Goal: Transaction & Acquisition: Purchase product/service

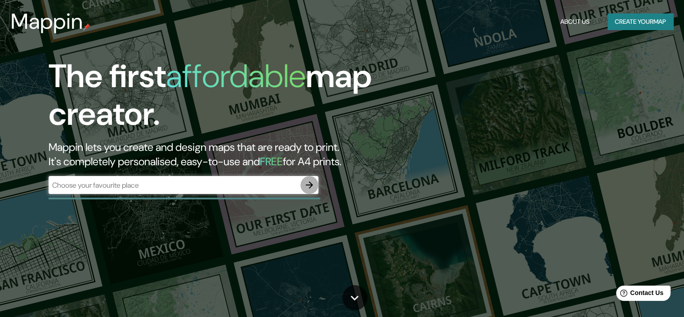
click at [304, 183] on icon "button" at bounding box center [309, 185] width 11 height 11
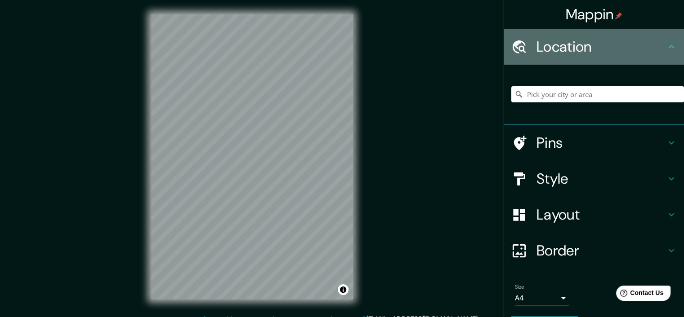
click at [666, 48] on icon at bounding box center [671, 46] width 11 height 11
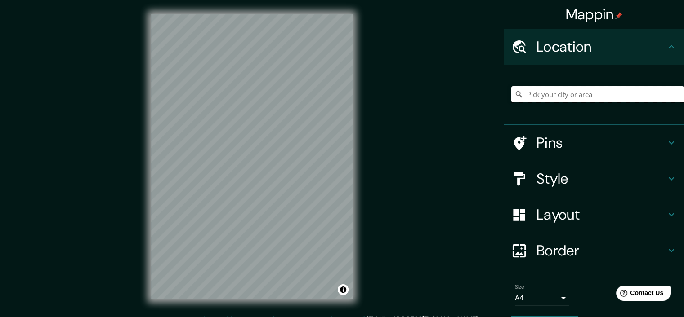
click at [572, 99] on input "Pick your city or area" at bounding box center [597, 94] width 173 height 16
click at [575, 100] on input "Pick your city or area" at bounding box center [597, 94] width 173 height 16
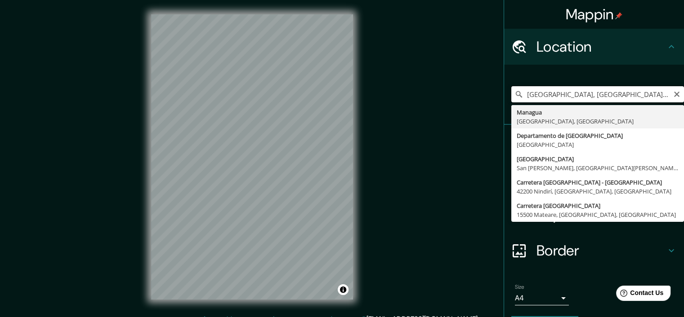
type input "[GEOGRAPHIC_DATA], [GEOGRAPHIC_DATA], [GEOGRAPHIC_DATA]"
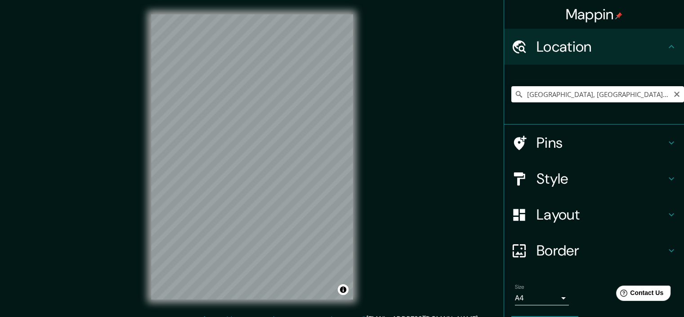
click at [593, 177] on h4 "Style" at bounding box center [600, 179] width 129 height 18
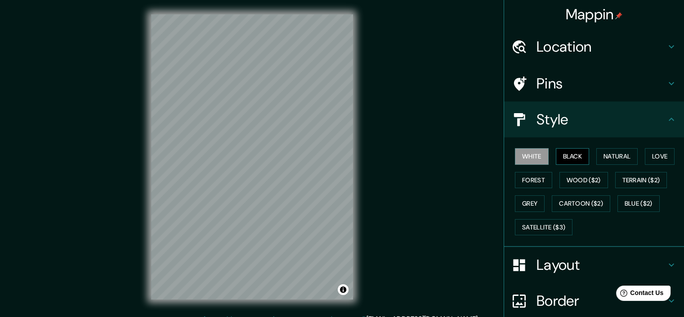
click at [562, 155] on button "Black" at bounding box center [572, 156] width 34 height 17
click at [601, 157] on button "Natural" at bounding box center [616, 156] width 41 height 17
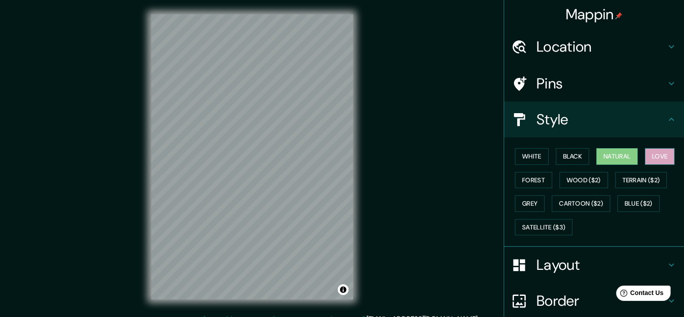
click at [651, 157] on button "Love" at bounding box center [659, 156] width 30 height 17
click at [526, 177] on button "Forest" at bounding box center [533, 180] width 37 height 17
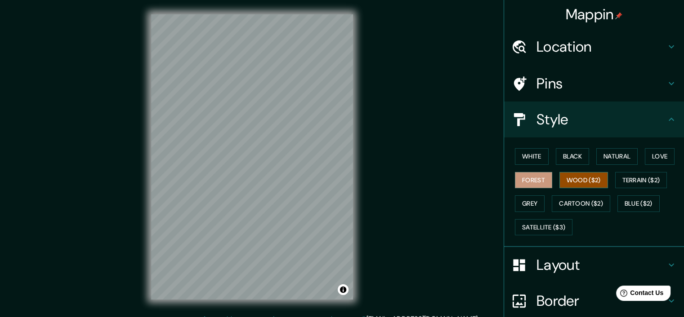
click at [567, 178] on button "Wood ($2)" at bounding box center [583, 180] width 49 height 17
click at [568, 201] on button "Cartoon ($2)" at bounding box center [580, 203] width 58 height 17
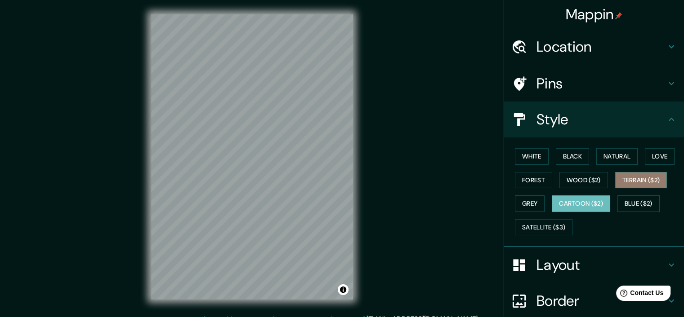
click at [626, 181] on button "Terrain ($2)" at bounding box center [641, 180] width 52 height 17
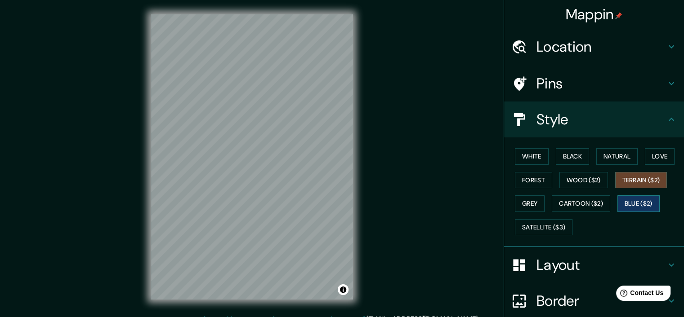
click at [641, 199] on button "Blue ($2)" at bounding box center [638, 203] width 42 height 17
click at [527, 206] on button "Grey" at bounding box center [530, 203] width 30 height 17
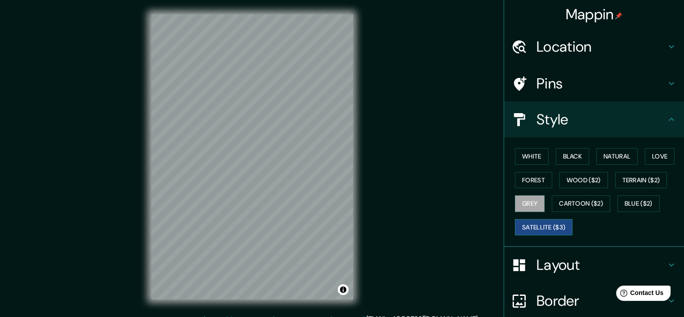
click at [537, 227] on button "Satellite ($3)" at bounding box center [544, 227] width 58 height 17
click at [564, 180] on button "Wood ($2)" at bounding box center [583, 180] width 49 height 17
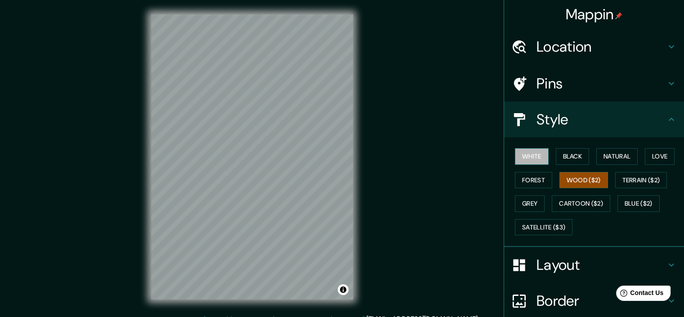
click at [519, 155] on button "White" at bounding box center [532, 156] width 34 height 17
click at [579, 176] on button "Wood ($2)" at bounding box center [583, 180] width 49 height 17
click at [536, 298] on h4 "Border" at bounding box center [600, 301] width 129 height 18
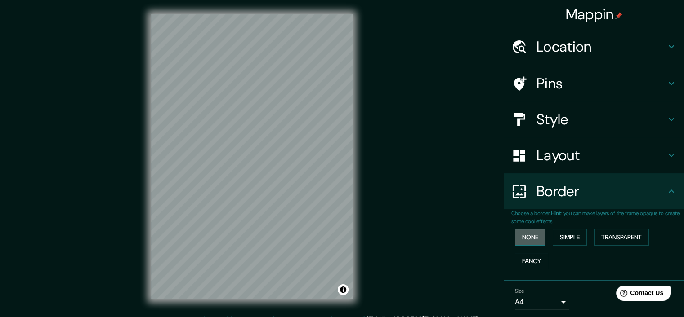
click at [523, 239] on button "None" at bounding box center [530, 237] width 31 height 17
click at [562, 238] on button "Simple" at bounding box center [569, 237] width 34 height 17
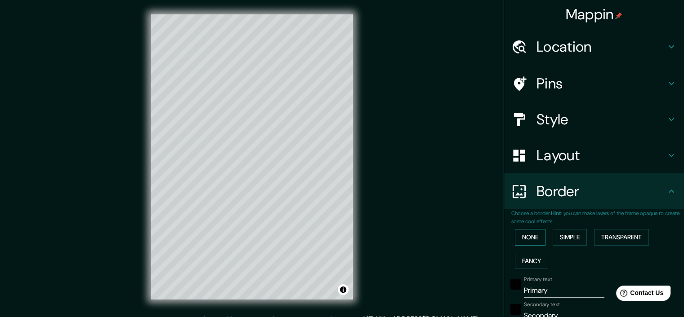
click at [535, 238] on button "None" at bounding box center [530, 237] width 31 height 17
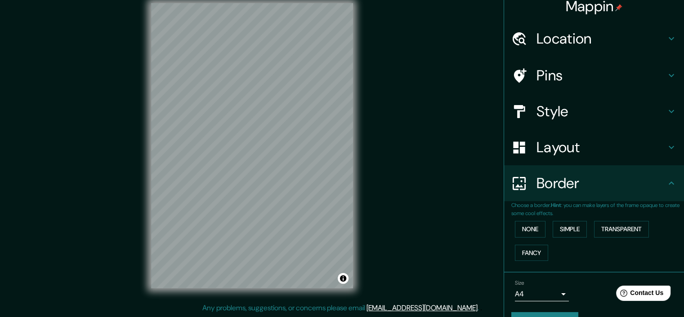
scroll to position [30, 0]
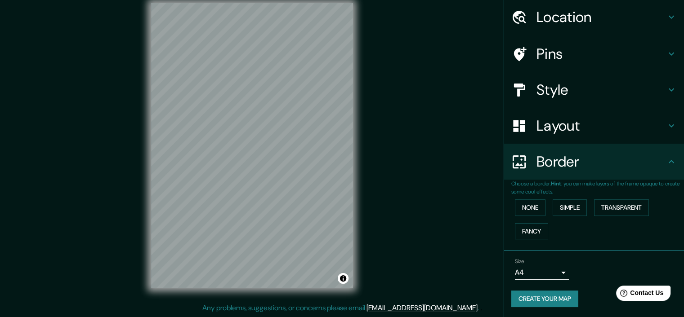
click at [537, 294] on button "Create your map" at bounding box center [544, 299] width 67 height 17
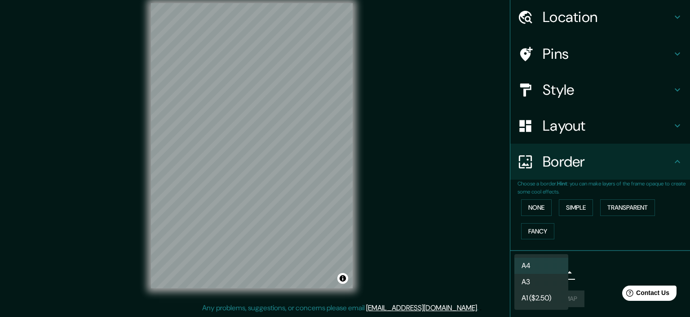
click at [544, 271] on body "Mappin Location [GEOGRAPHIC_DATA], [GEOGRAPHIC_DATA], [GEOGRAPHIC_DATA] [GEOGRA…" at bounding box center [345, 147] width 690 height 317
click at [591, 268] on div at bounding box center [345, 158] width 690 height 317
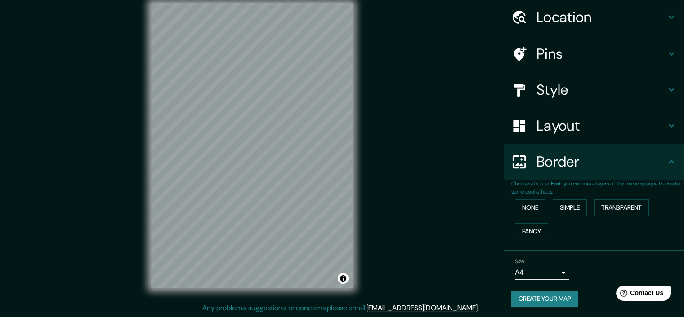
click at [545, 299] on button "Create your map" at bounding box center [544, 299] width 67 height 17
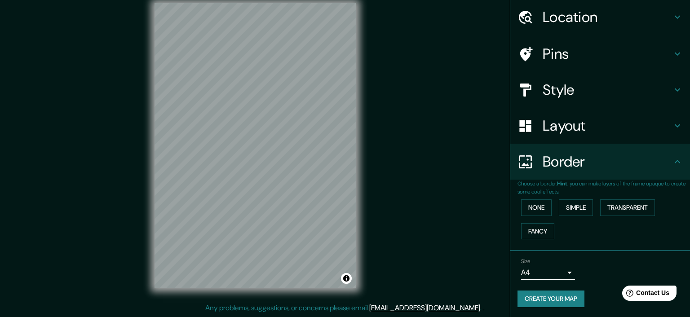
click at [554, 271] on body "Mappin Location [GEOGRAPHIC_DATA], [GEOGRAPHIC_DATA], [GEOGRAPHIC_DATA] [GEOGRA…" at bounding box center [345, 147] width 690 height 317
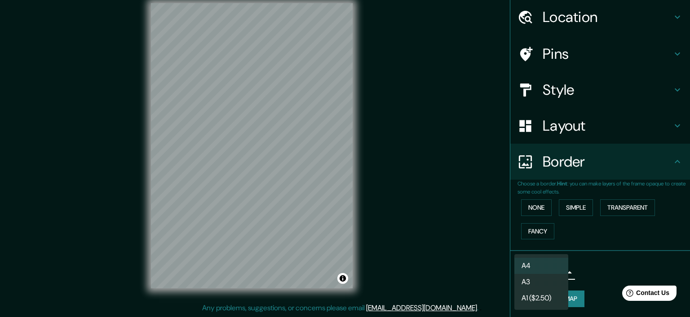
click at [575, 274] on div at bounding box center [345, 158] width 690 height 317
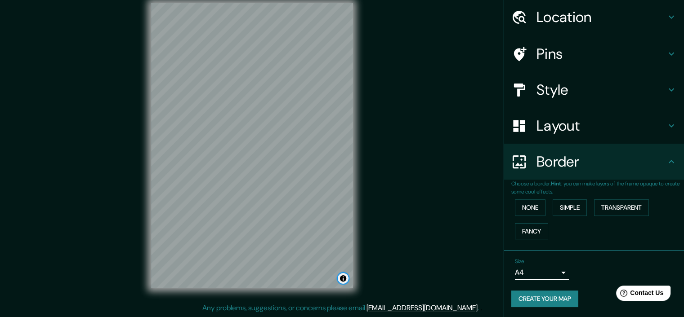
click at [345, 282] on button "Toggle attribution" at bounding box center [342, 278] width 11 height 11
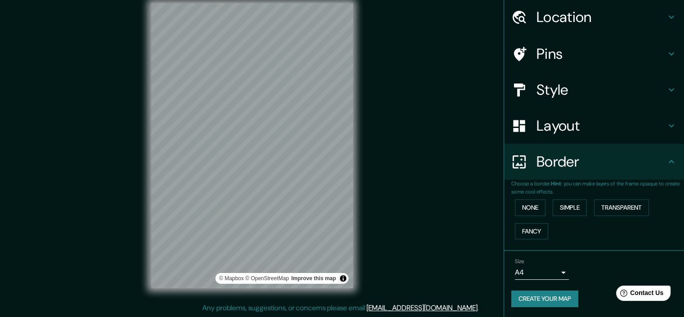
click at [384, 261] on div "Mappin Location [GEOGRAPHIC_DATA], [GEOGRAPHIC_DATA], [GEOGRAPHIC_DATA] [GEOGRA…" at bounding box center [342, 153] width 684 height 329
drag, startPoint x: 417, startPoint y: 78, endPoint x: 420, endPoint y: 107, distance: 29.8
click at [420, 107] on div "Mappin Location [GEOGRAPHIC_DATA], [GEOGRAPHIC_DATA], [GEOGRAPHIC_DATA] [GEOGRA…" at bounding box center [342, 153] width 684 height 329
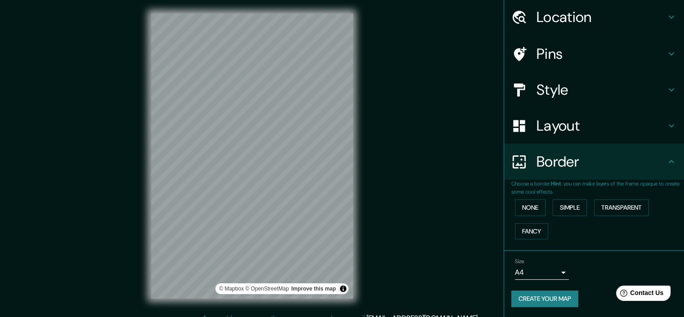
scroll to position [0, 0]
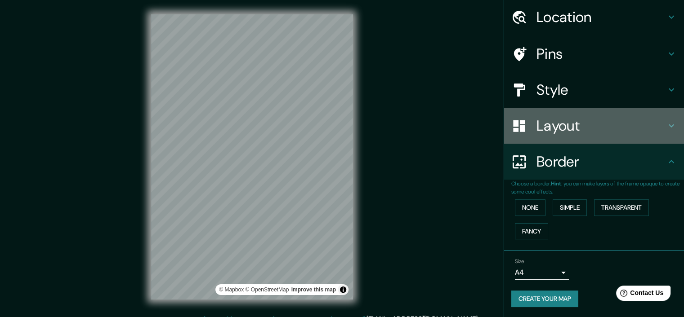
click at [545, 130] on h4 "Layout" at bounding box center [600, 126] width 129 height 18
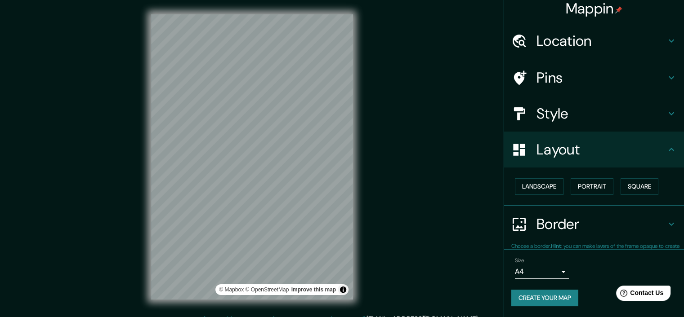
scroll to position [5, 0]
click at [545, 190] on button "Landscape" at bounding box center [539, 187] width 49 height 17
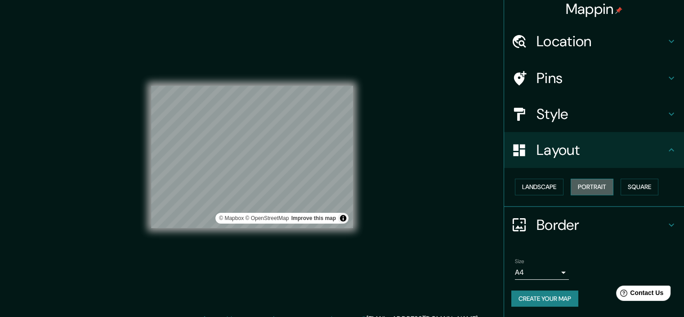
click at [583, 185] on button "Portrait" at bounding box center [591, 187] width 43 height 17
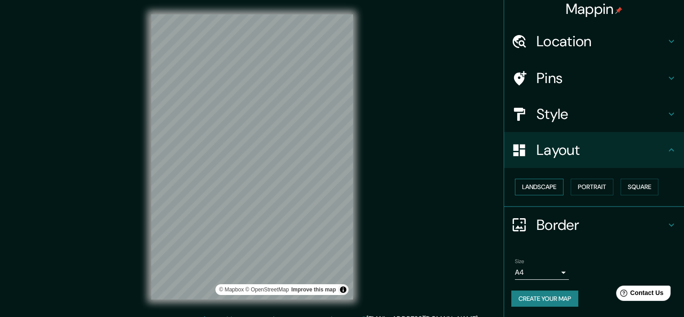
click at [546, 187] on button "Landscape" at bounding box center [539, 187] width 49 height 17
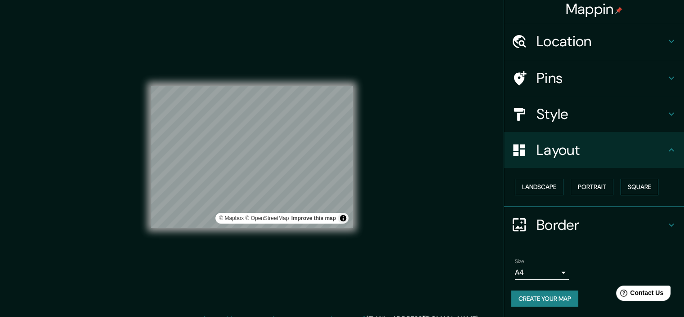
click at [633, 185] on button "Square" at bounding box center [639, 187] width 38 height 17
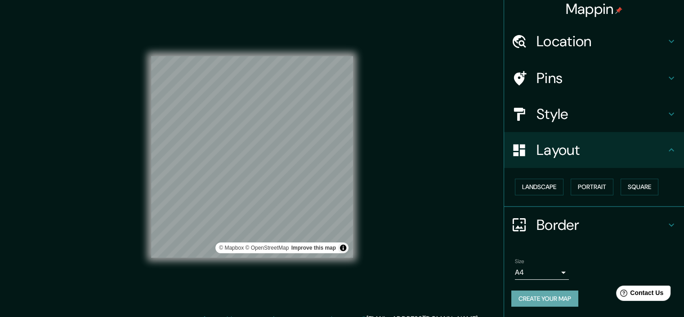
click at [524, 294] on button "Create your map" at bounding box center [544, 299] width 67 height 17
click at [340, 246] on button "Toggle attribution" at bounding box center [342, 248] width 11 height 11
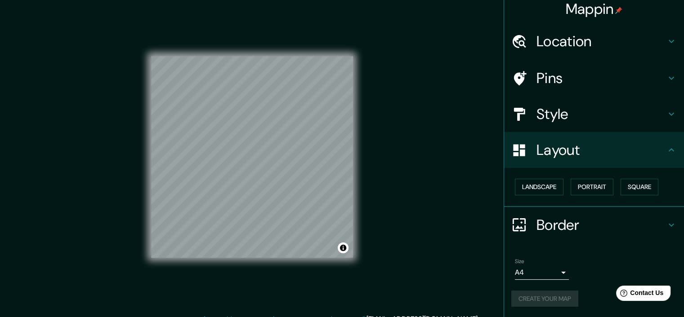
click at [403, 259] on div "Mappin Location [GEOGRAPHIC_DATA], [GEOGRAPHIC_DATA], [GEOGRAPHIC_DATA] [GEOGRA…" at bounding box center [342, 164] width 684 height 329
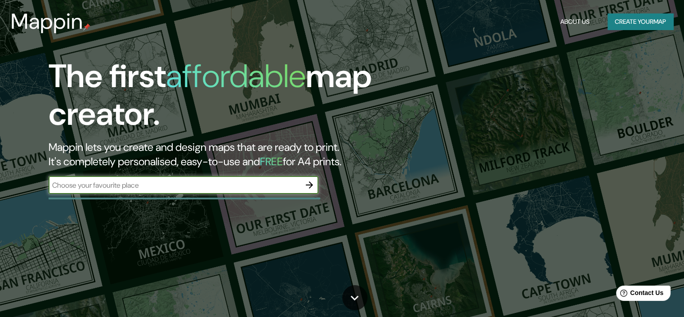
click at [272, 186] on input "text" at bounding box center [175, 185] width 252 height 10
click at [304, 185] on icon "button" at bounding box center [309, 185] width 11 height 11
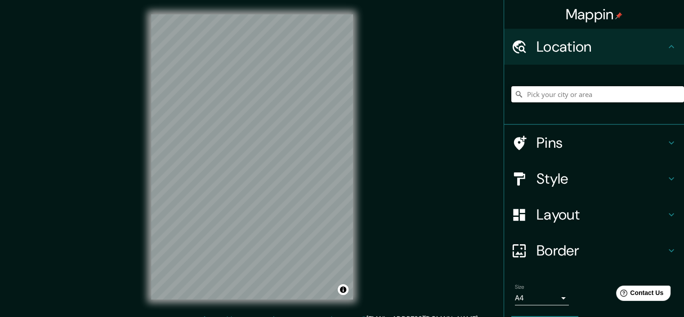
click at [558, 93] on input "Pick your city or area" at bounding box center [597, 94] width 173 height 16
click at [514, 92] on icon at bounding box center [518, 94] width 9 height 9
drag, startPoint x: 517, startPoint y: 97, endPoint x: 525, endPoint y: 93, distance: 8.9
click at [518, 97] on div at bounding box center [597, 94] width 173 height 16
click at [527, 93] on input "Pick your city or area" at bounding box center [597, 94] width 173 height 16
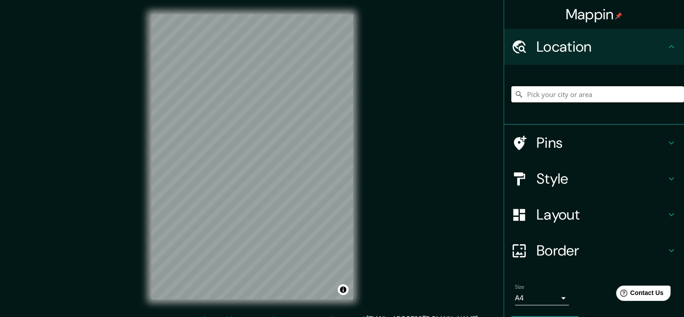
click at [534, 98] on input "Pick your city or area" at bounding box center [597, 94] width 173 height 16
type input "[GEOGRAPHIC_DATA], [GEOGRAPHIC_DATA], [GEOGRAPHIC_DATA]"
click at [550, 173] on h4 "Style" at bounding box center [600, 179] width 129 height 18
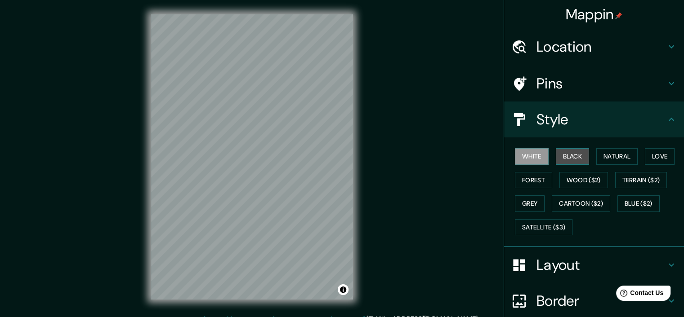
click at [576, 163] on button "Black" at bounding box center [572, 156] width 34 height 17
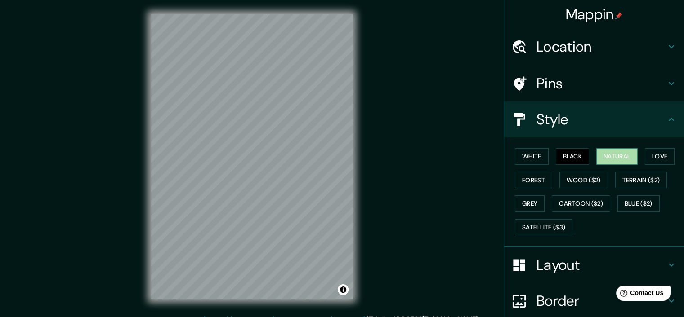
click at [604, 156] on button "Natural" at bounding box center [616, 156] width 41 height 17
click at [656, 151] on button "Love" at bounding box center [659, 156] width 30 height 17
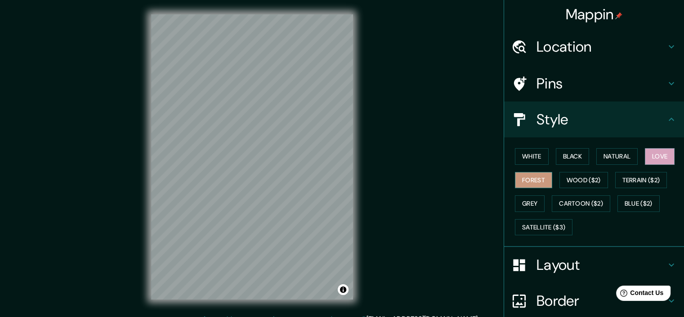
click at [516, 183] on button "Forest" at bounding box center [533, 180] width 37 height 17
click at [528, 197] on button "Grey" at bounding box center [530, 203] width 30 height 17
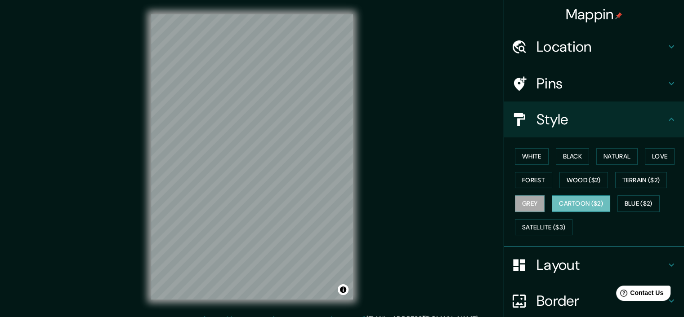
click at [556, 200] on button "Cartoon ($2)" at bounding box center [580, 203] width 58 height 17
click at [568, 183] on button "Wood ($2)" at bounding box center [583, 180] width 49 height 17
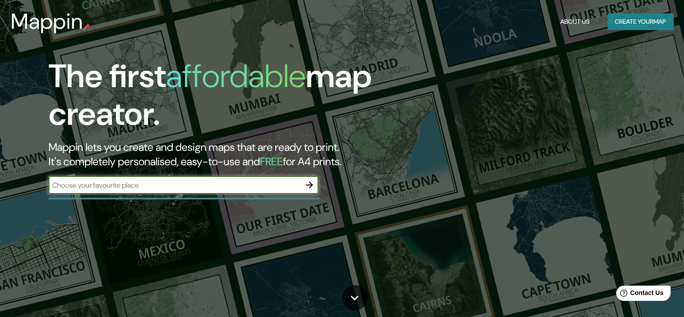
click at [272, 186] on input "text" at bounding box center [175, 185] width 252 height 10
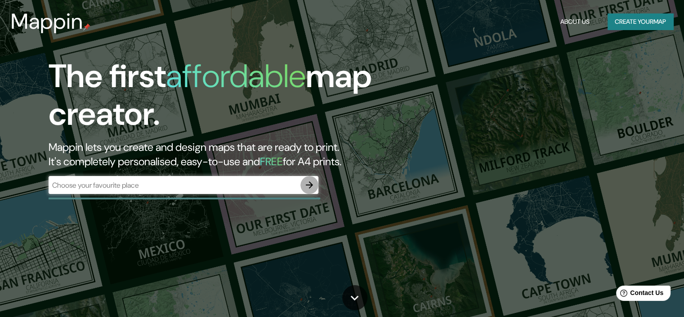
click at [313, 182] on icon "button" at bounding box center [309, 185] width 11 height 11
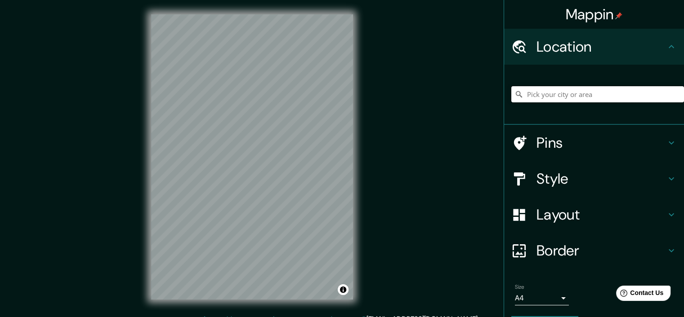
click at [570, 98] on input "Pick your city or area" at bounding box center [597, 94] width 173 height 16
click at [559, 90] on input "[GEOGRAPHIC_DATA]" at bounding box center [597, 94] width 173 height 16
type input "[GEOGRAPHIC_DATA], [GEOGRAPHIC_DATA], [GEOGRAPHIC_DATA]"
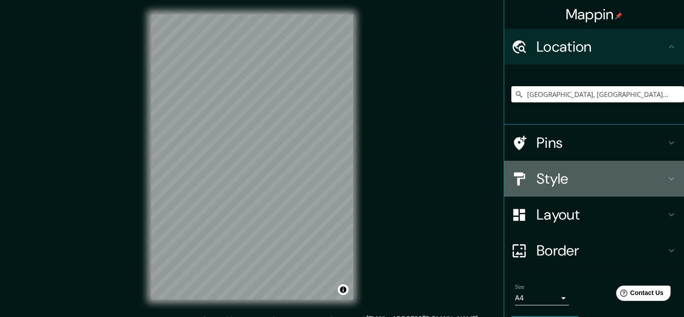
click at [555, 175] on h4 "Style" at bounding box center [600, 179] width 129 height 18
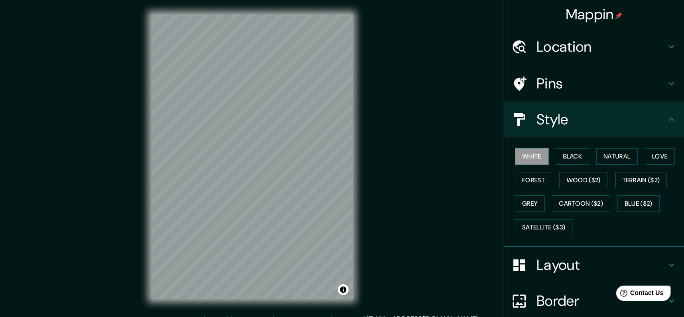
click at [550, 89] on h4 "Pins" at bounding box center [600, 84] width 129 height 18
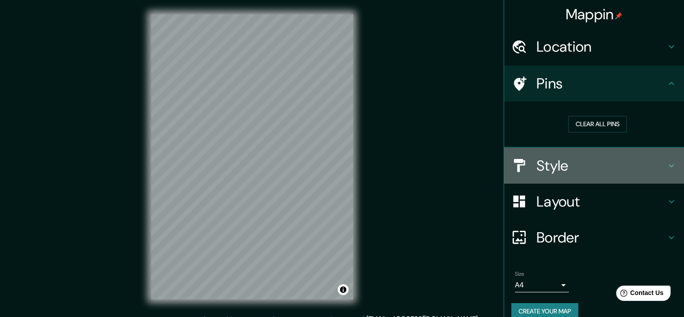
click at [548, 169] on h4 "Style" at bounding box center [600, 166] width 129 height 18
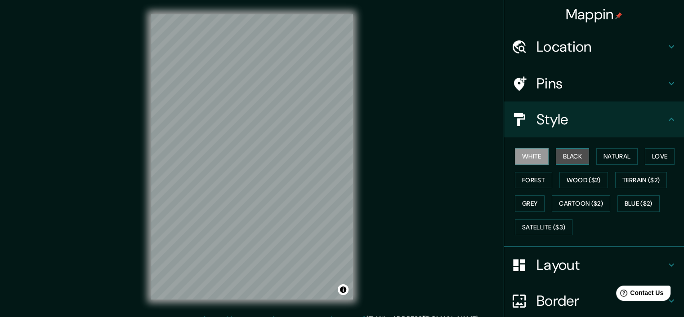
click at [564, 155] on button "Black" at bounding box center [572, 156] width 34 height 17
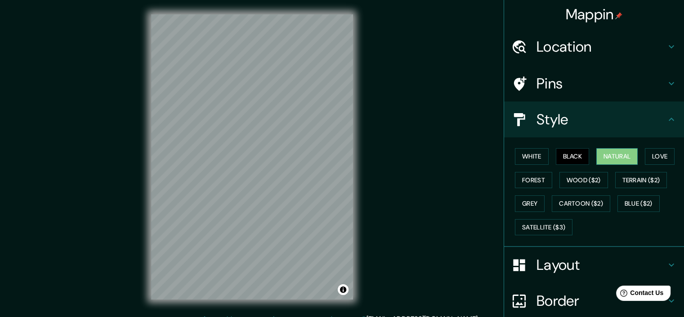
click at [616, 153] on button "Natural" at bounding box center [616, 156] width 41 height 17
click at [630, 151] on button "Natural" at bounding box center [616, 156] width 41 height 17
click at [639, 155] on div "White Black Natural Love Forest Wood ($2) Terrain ($2) Grey Cartoon ($2) Blue (…" at bounding box center [597, 192] width 173 height 94
click at [653, 155] on button "Love" at bounding box center [659, 156] width 30 height 17
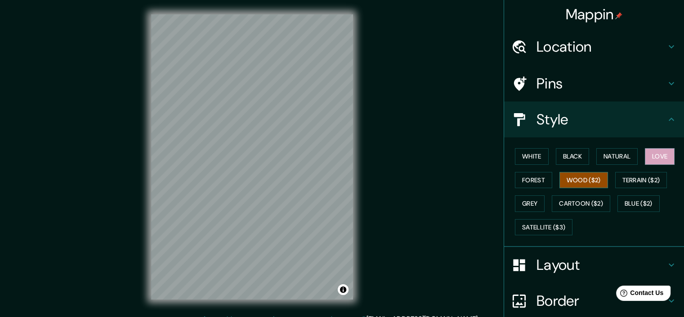
click at [583, 179] on button "Wood ($2)" at bounding box center [583, 180] width 49 height 17
click at [521, 179] on button "Forest" at bounding box center [533, 180] width 37 height 17
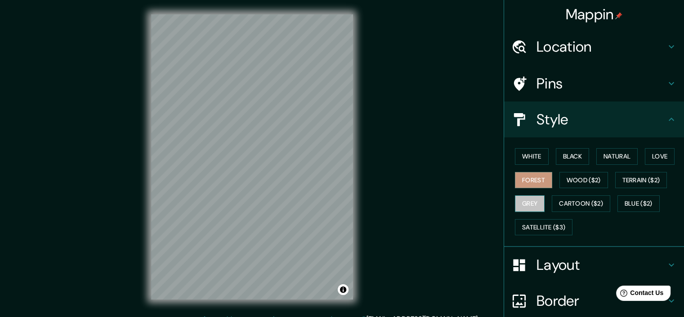
click at [526, 196] on button "Grey" at bounding box center [530, 203] width 30 height 17
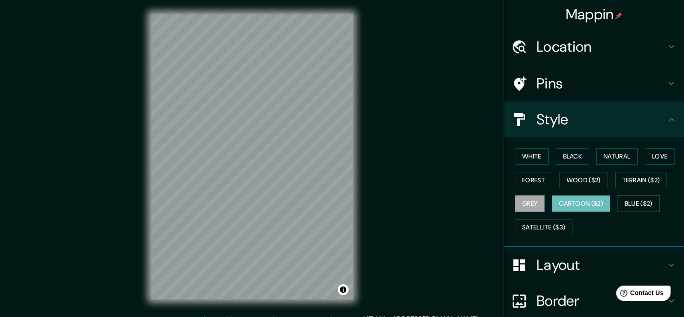
click at [568, 202] on button "Cartoon ($2)" at bounding box center [580, 203] width 58 height 17
click at [519, 206] on button "Grey" at bounding box center [530, 203] width 30 height 17
click at [534, 224] on button "Satellite ($3)" at bounding box center [544, 227] width 58 height 17
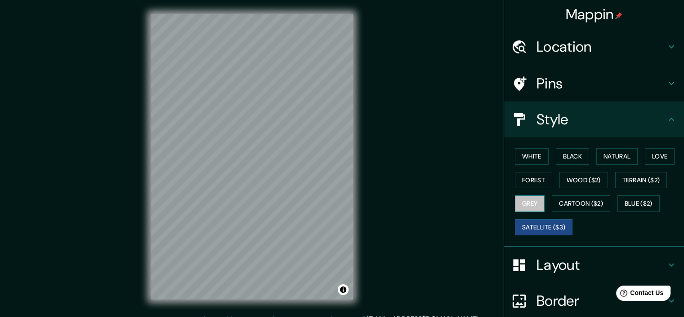
click at [524, 200] on button "Grey" at bounding box center [530, 203] width 30 height 17
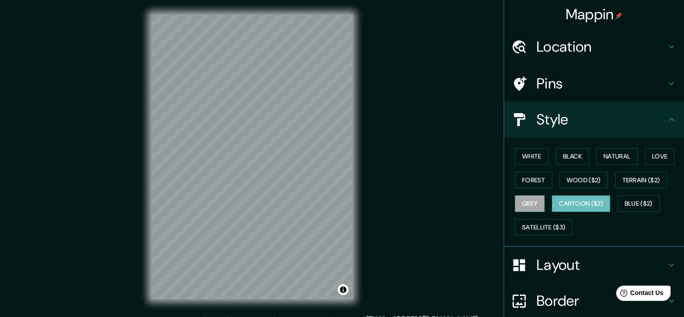
click at [578, 202] on button "Cartoon ($2)" at bounding box center [580, 203] width 58 height 17
click at [635, 200] on button "Blue ($2)" at bounding box center [638, 203] width 42 height 17
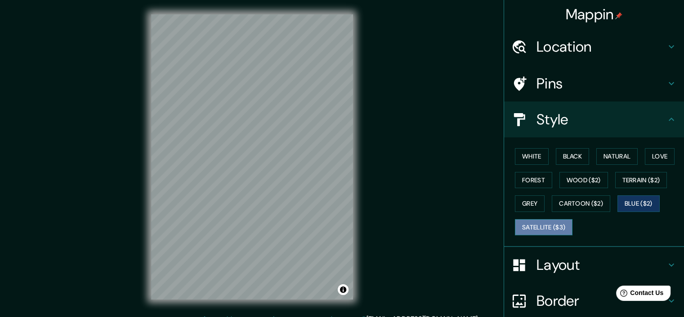
click at [530, 222] on button "Satellite ($3)" at bounding box center [544, 227] width 58 height 17
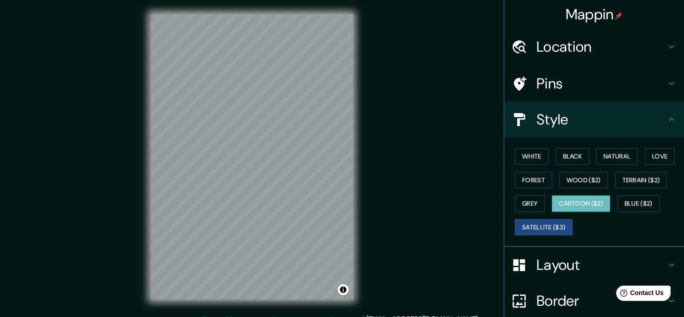
click at [569, 199] on button "Cartoon ($2)" at bounding box center [580, 203] width 58 height 17
click at [515, 196] on button "Grey" at bounding box center [530, 203] width 30 height 17
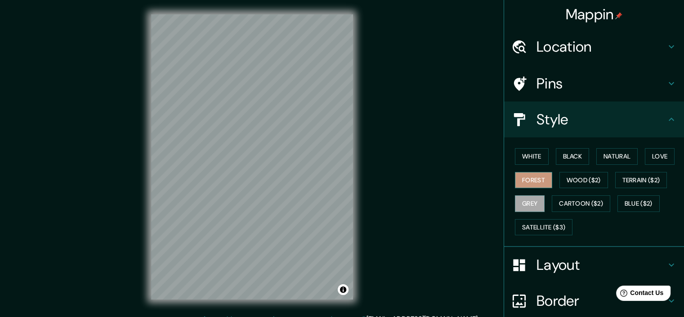
click at [523, 187] on button "Forest" at bounding box center [533, 180] width 37 height 17
click at [535, 166] on div "White Black Natural Love Forest Wood ($2) Terrain ($2) Grey Cartoon ($2) Blue (…" at bounding box center [597, 192] width 173 height 94
click at [533, 160] on button "White" at bounding box center [532, 156] width 34 height 17
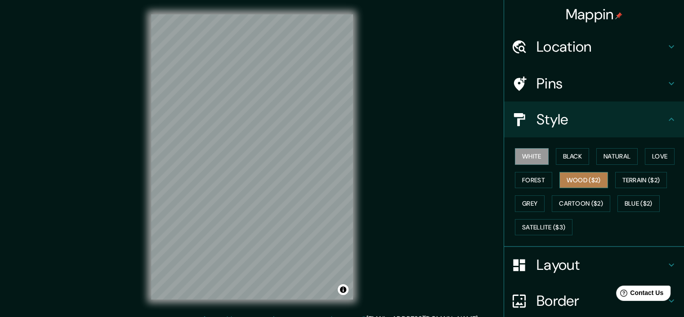
click at [564, 180] on button "Wood ($2)" at bounding box center [583, 180] width 49 height 17
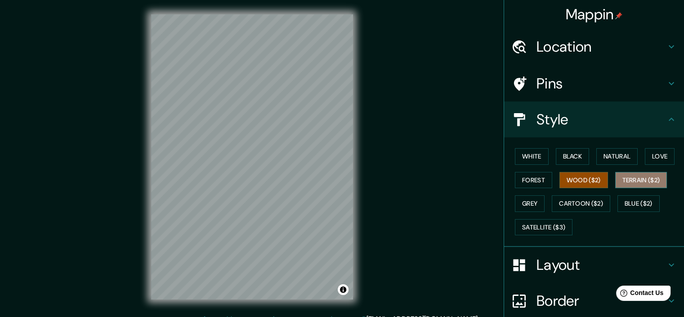
click at [638, 178] on button "Terrain ($2)" at bounding box center [641, 180] width 52 height 17
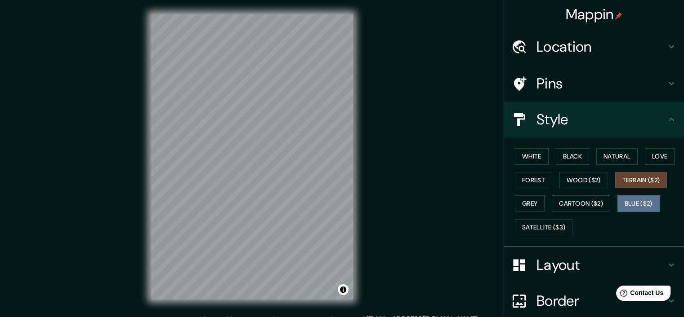
click at [631, 202] on button "Blue ($2)" at bounding box center [638, 203] width 42 height 17
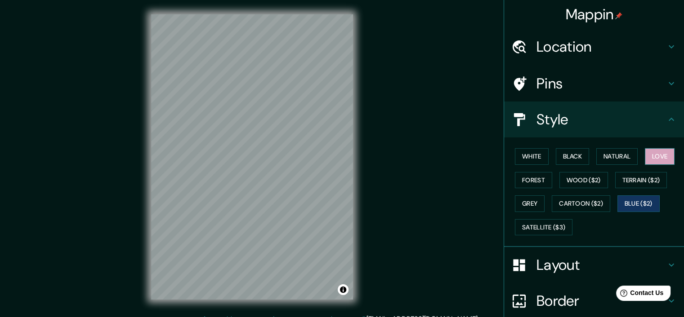
click at [647, 159] on button "Love" at bounding box center [659, 156] width 30 height 17
click at [618, 160] on button "Natural" at bounding box center [616, 156] width 41 height 17
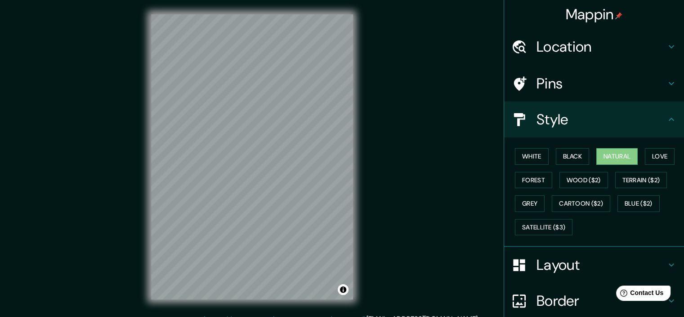
click at [552, 265] on h4 "Layout" at bounding box center [600, 265] width 129 height 18
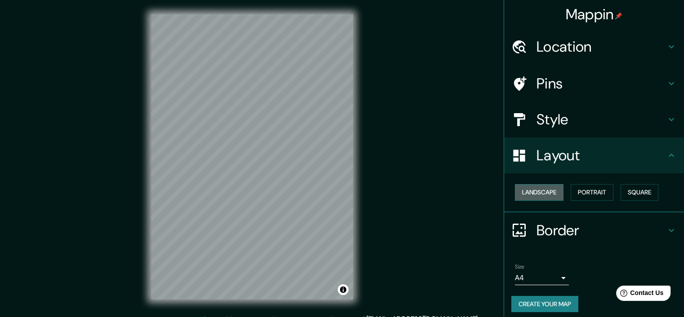
click at [543, 191] on button "Landscape" at bounding box center [539, 192] width 49 height 17
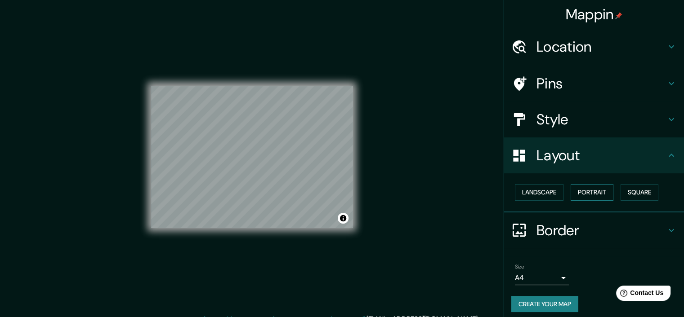
click at [576, 194] on button "Portrait" at bounding box center [591, 192] width 43 height 17
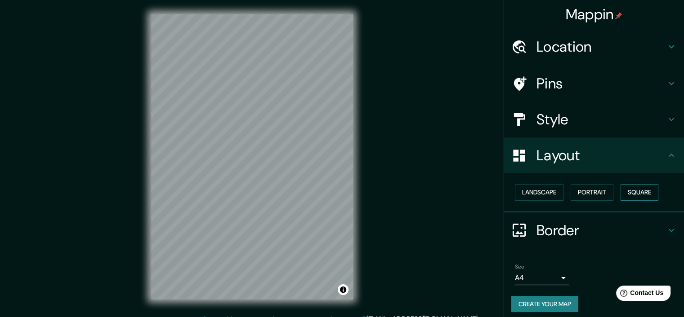
click at [642, 188] on button "Square" at bounding box center [639, 192] width 38 height 17
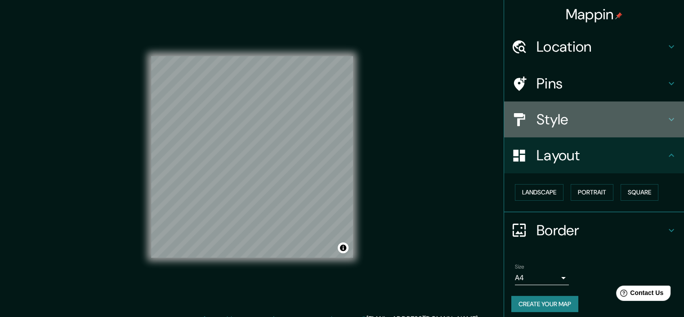
click at [552, 111] on h4 "Style" at bounding box center [600, 120] width 129 height 18
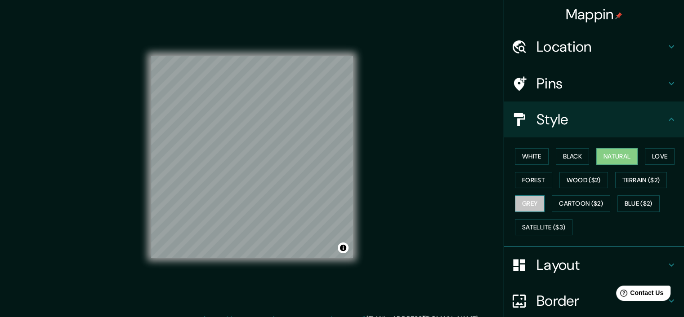
click at [529, 205] on button "Grey" at bounding box center [530, 203] width 30 height 17
